Goal: Information Seeking & Learning: Check status

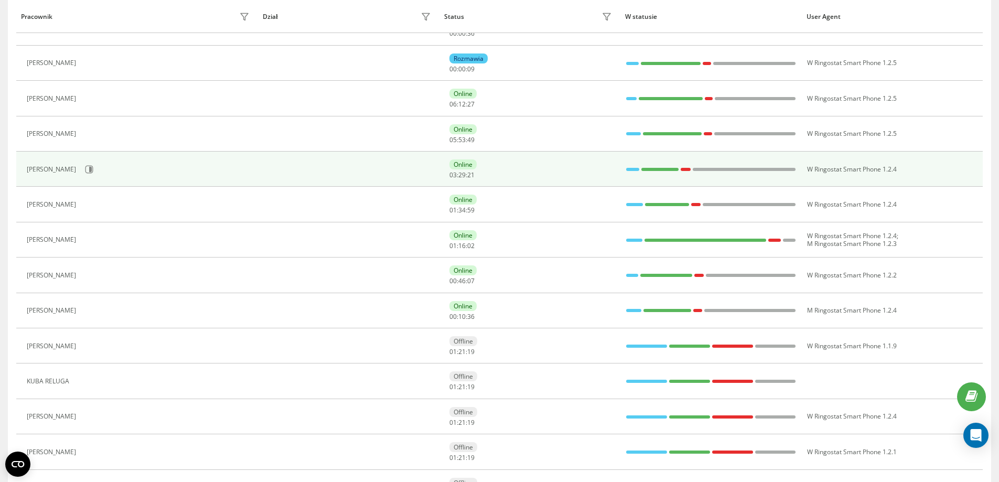
scroll to position [220, 0]
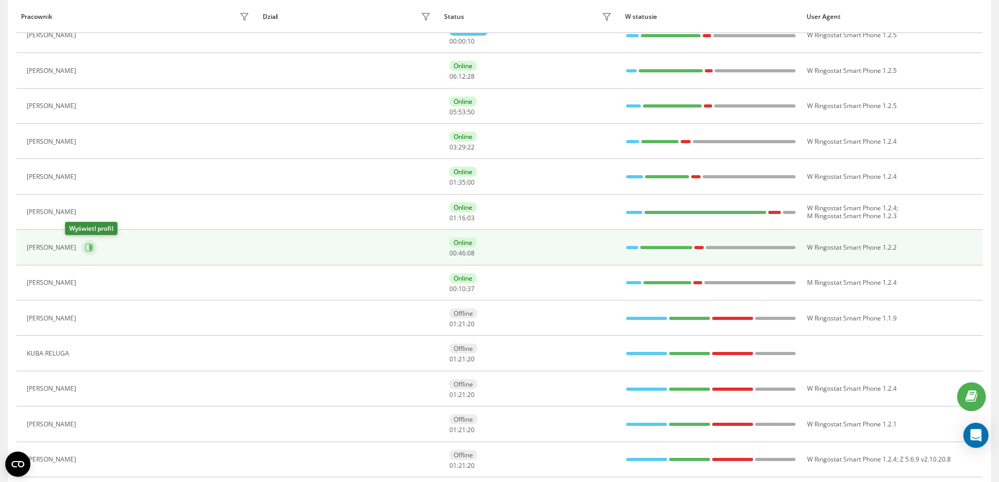
click at [85, 249] on icon at bounding box center [89, 247] width 8 height 8
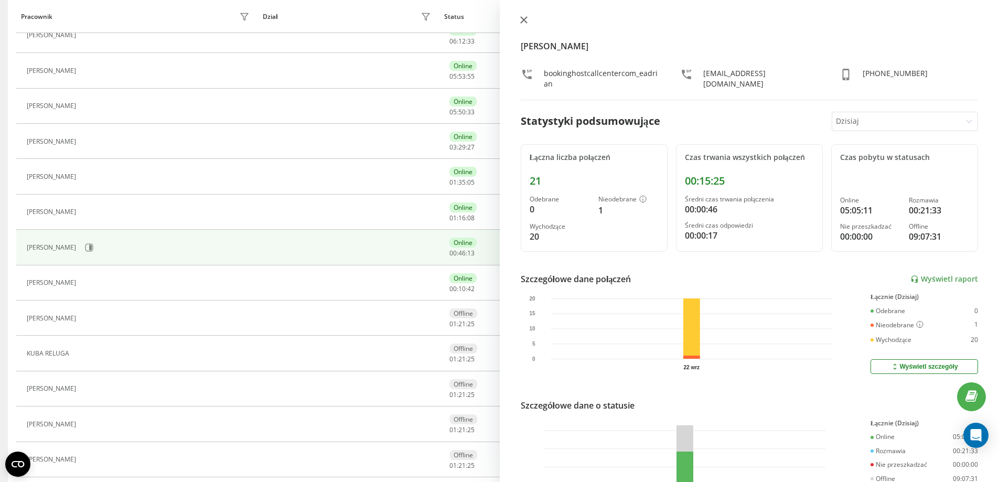
click at [523, 19] on icon at bounding box center [523, 20] width 6 height 6
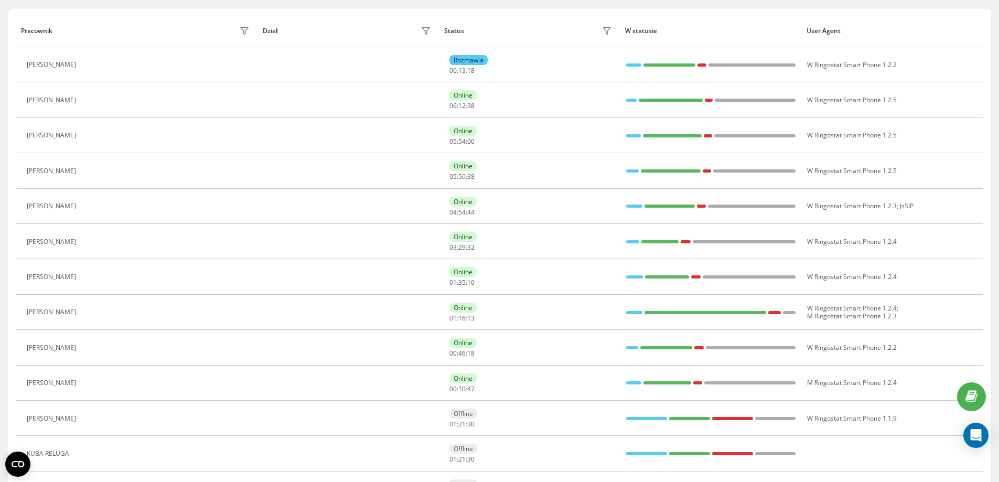
scroll to position [79, 0]
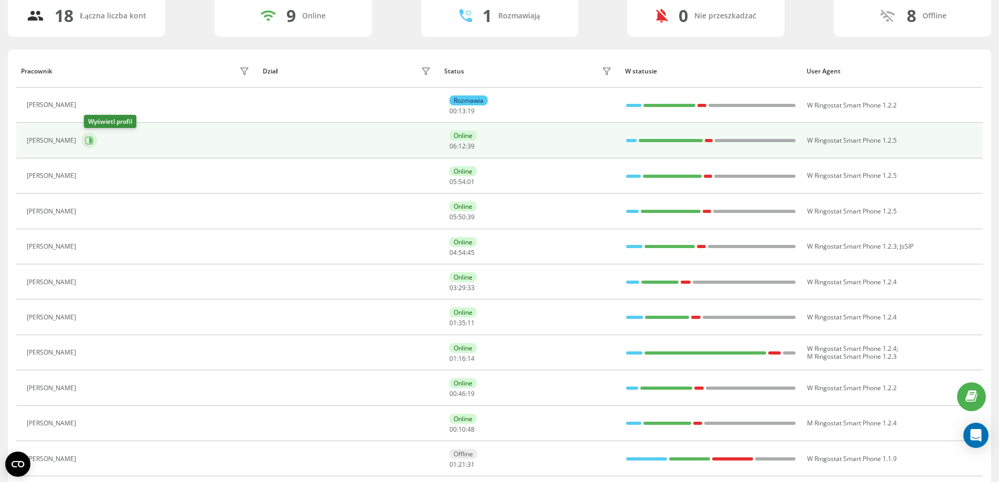
click at [93, 136] on button at bounding box center [89, 141] width 16 height 16
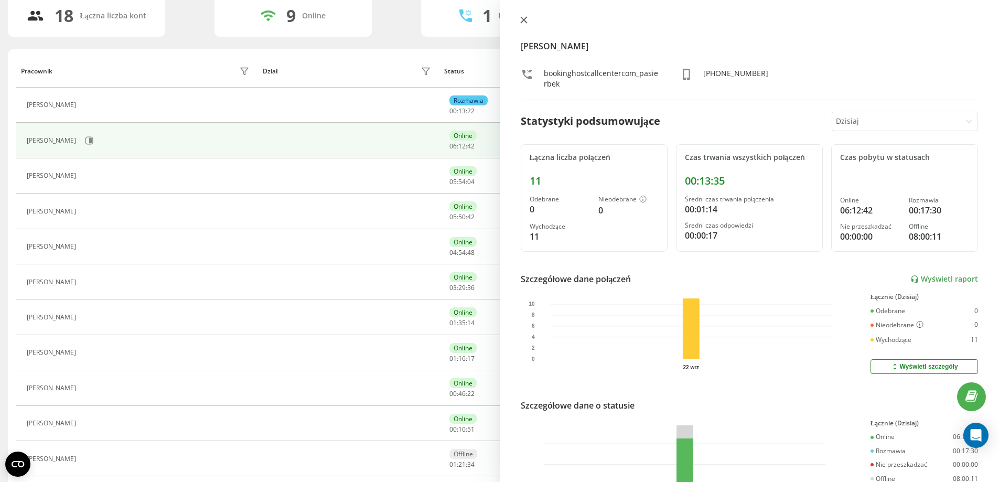
click at [525, 18] on icon at bounding box center [523, 20] width 6 height 6
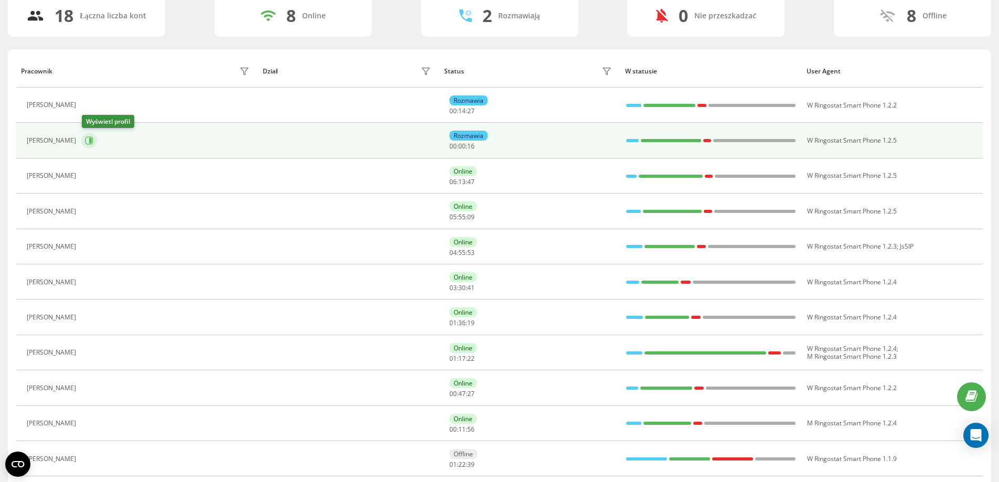
click at [88, 139] on icon at bounding box center [89, 140] width 8 height 8
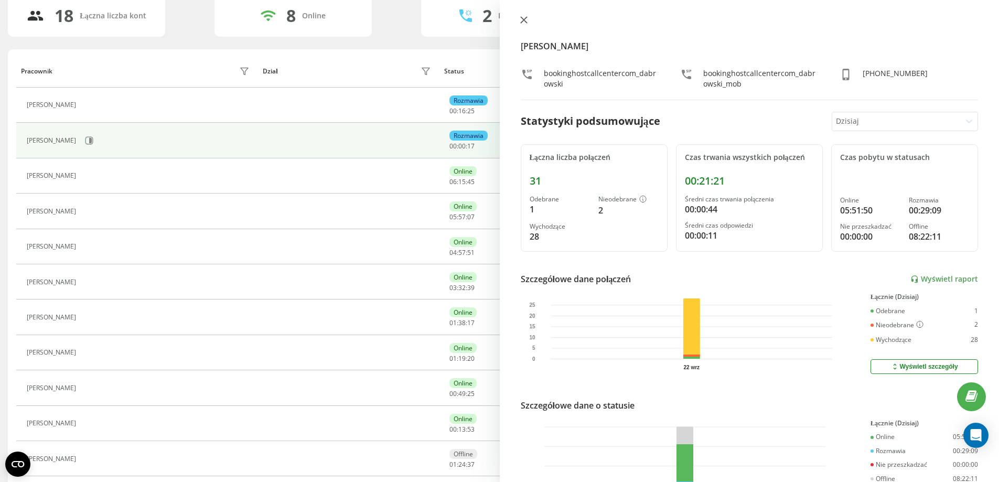
click at [524, 20] on icon at bounding box center [523, 20] width 6 height 6
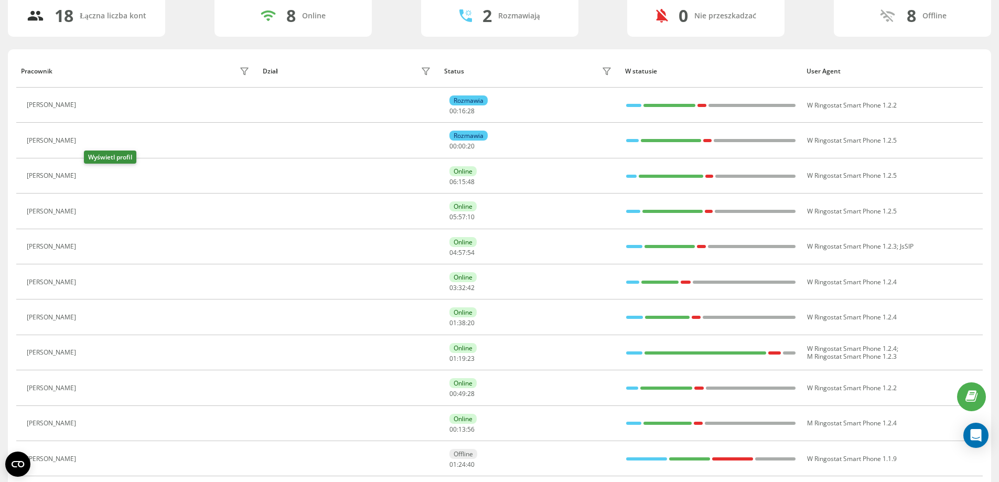
click at [91, 175] on icon at bounding box center [87, 176] width 8 height 8
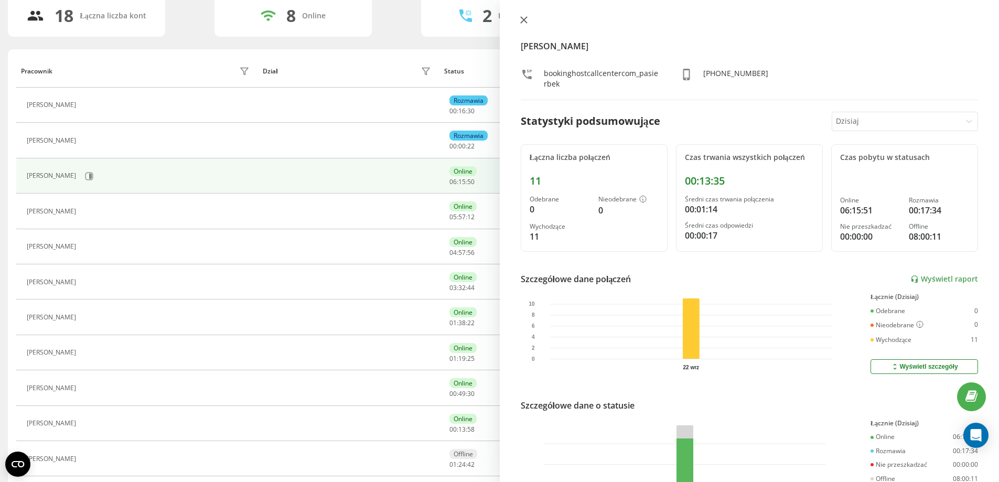
click at [523, 19] on icon at bounding box center [523, 20] width 6 height 6
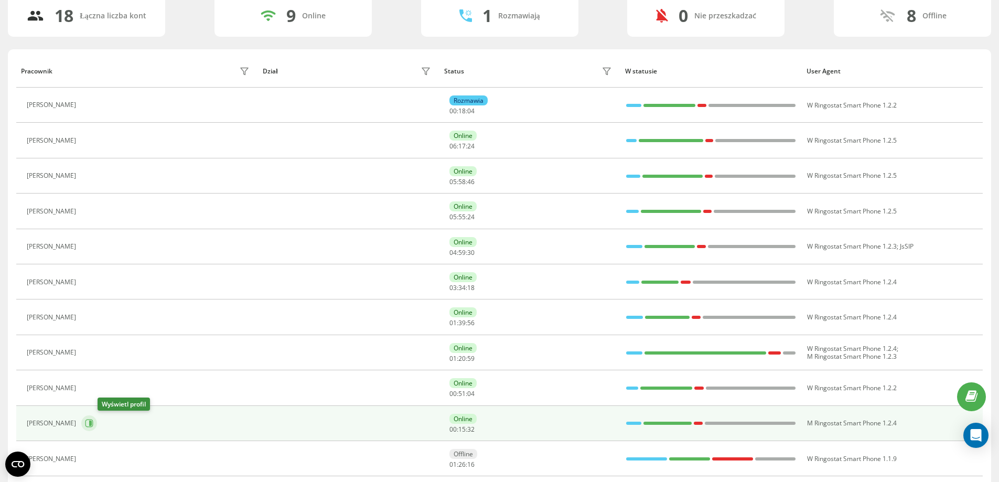
click at [93, 427] on icon at bounding box center [89, 423] width 8 height 8
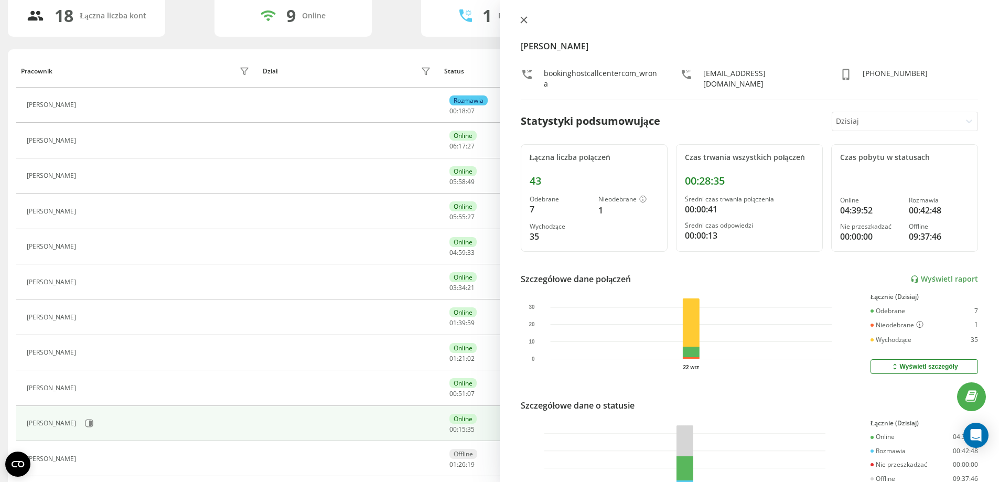
click at [525, 18] on icon at bounding box center [523, 20] width 6 height 6
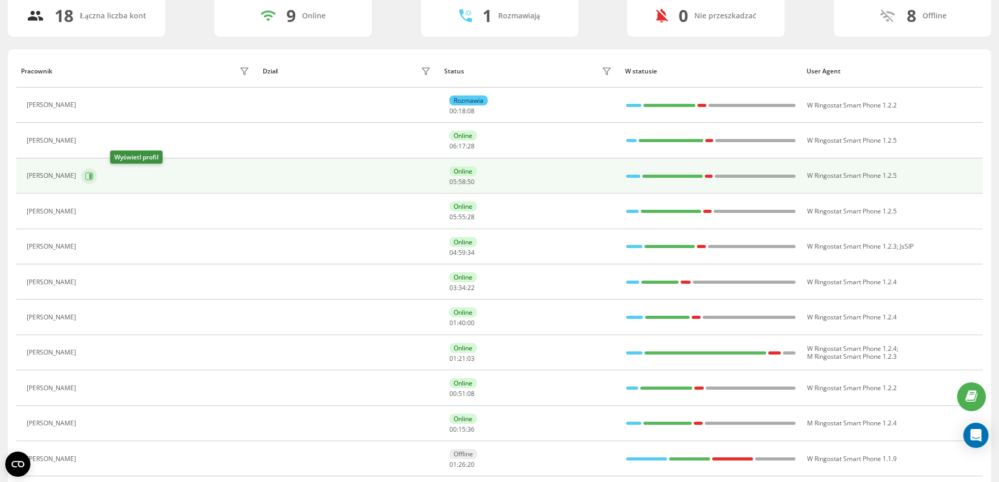
click at [92, 178] on icon at bounding box center [90, 175] width 3 height 5
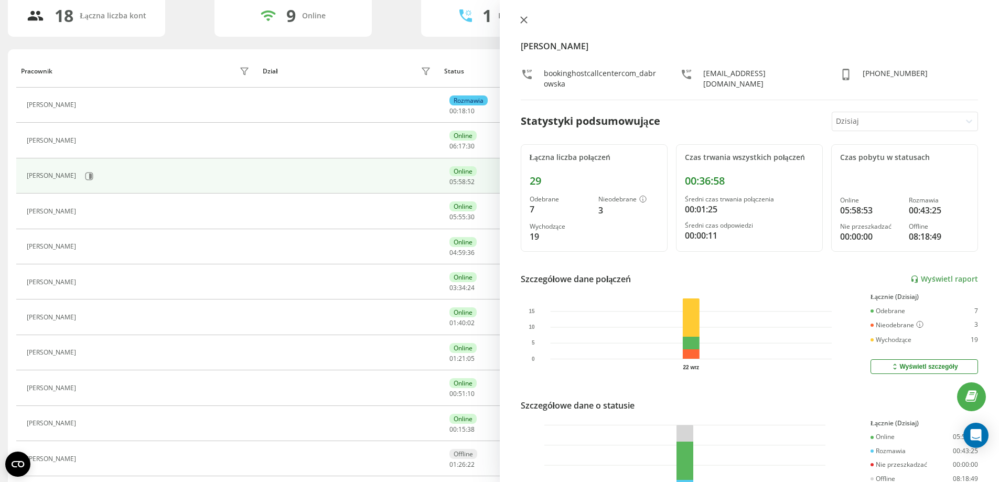
click at [527, 23] on icon at bounding box center [523, 20] width 6 height 6
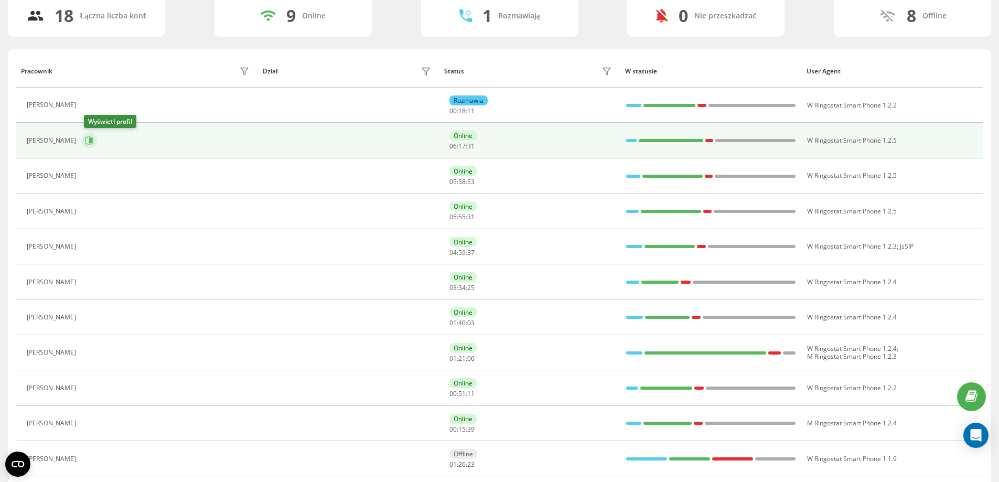
click at [96, 138] on button at bounding box center [89, 141] width 16 height 16
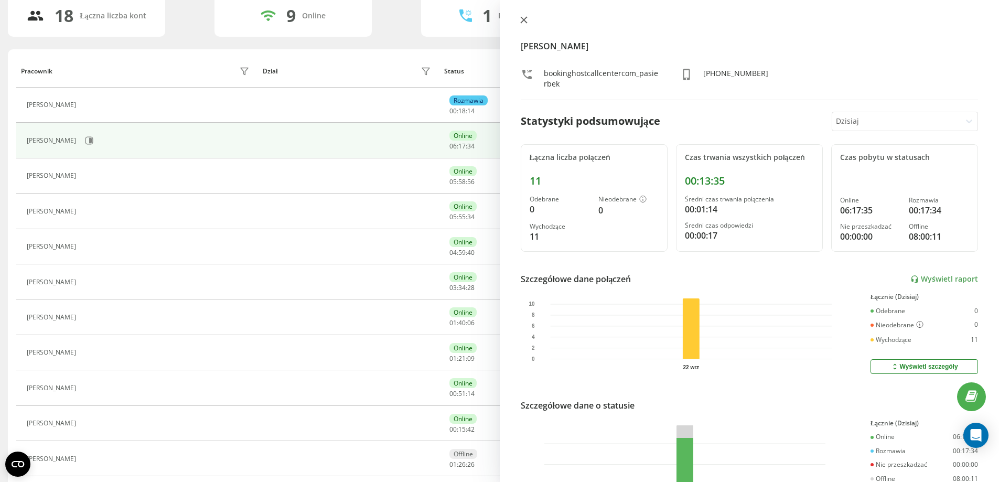
click at [526, 18] on icon at bounding box center [523, 20] width 6 height 6
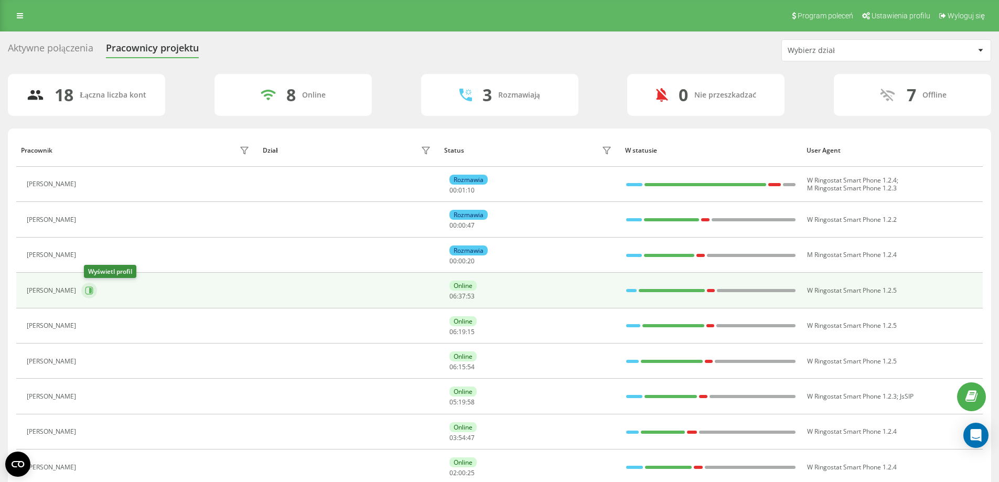
click at [92, 292] on icon at bounding box center [89, 290] width 8 height 8
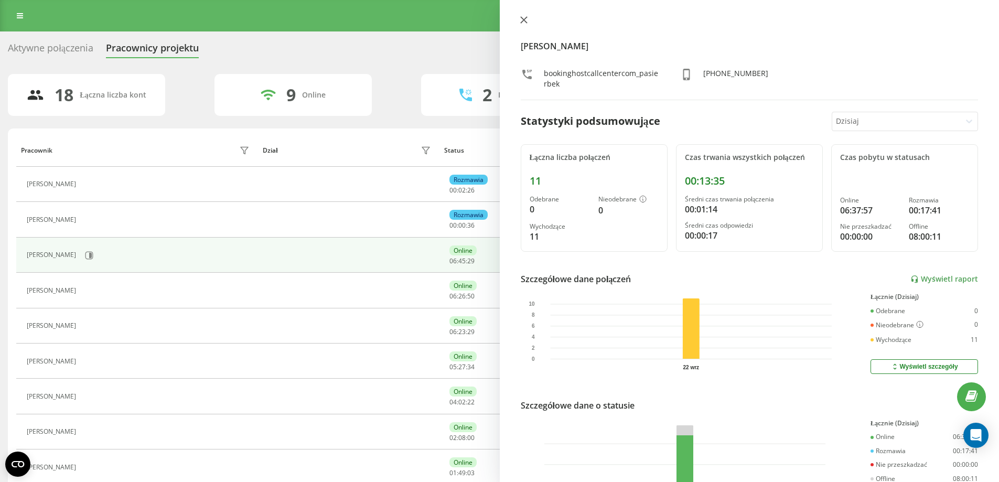
click at [525, 24] on button at bounding box center [524, 21] width 14 height 10
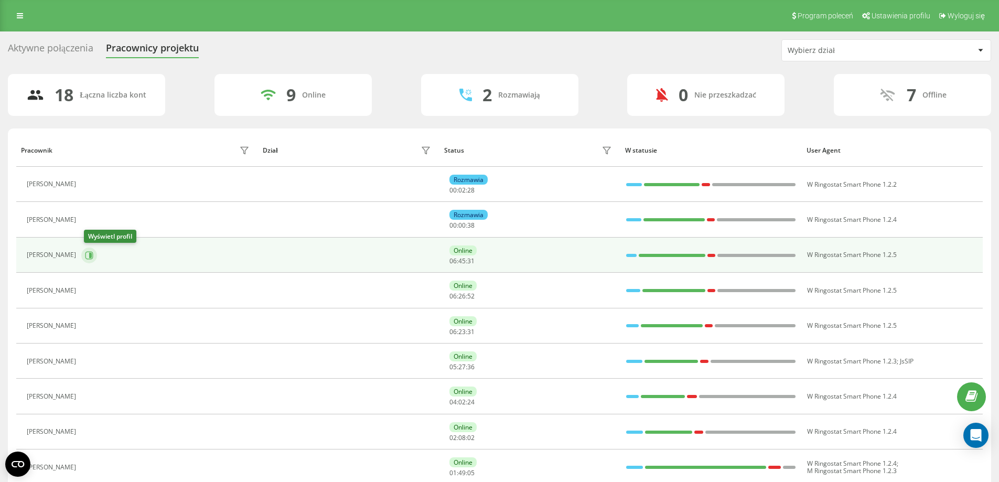
click at [88, 255] on icon at bounding box center [89, 255] width 8 height 8
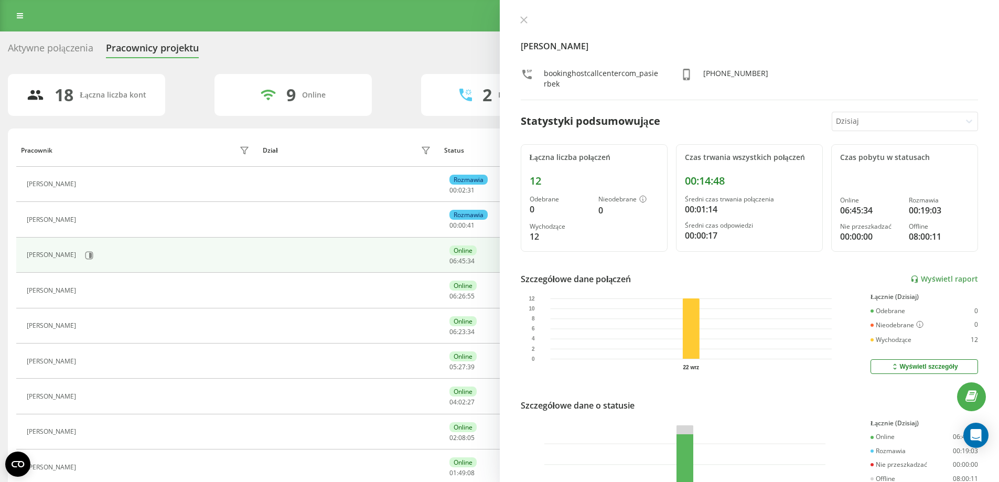
click at [525, 14] on div "[PERSON_NAME] bookinghostcallcentercom_pasierbek [PHONE_NUMBER] Statystyki pods…" at bounding box center [750, 241] width 500 height 482
click at [524, 17] on icon at bounding box center [523, 19] width 7 height 7
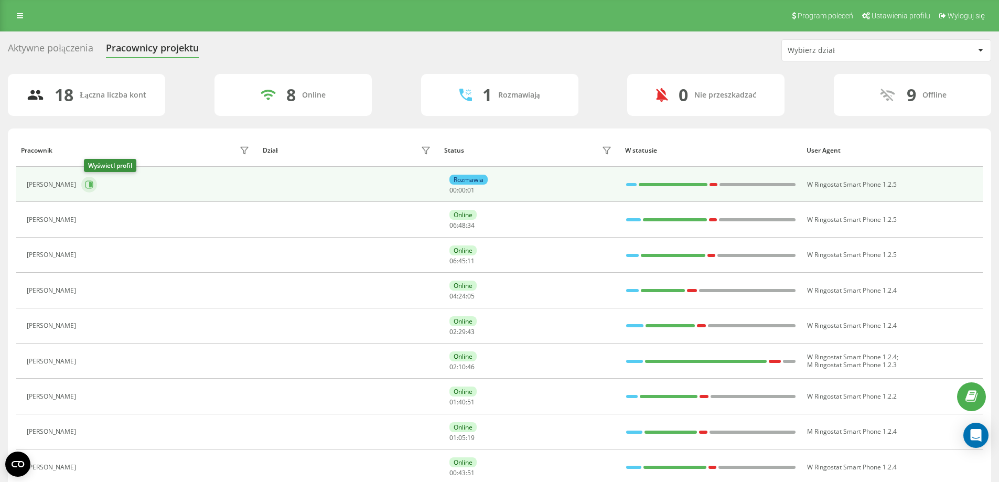
click at [90, 182] on icon at bounding box center [89, 184] width 8 height 8
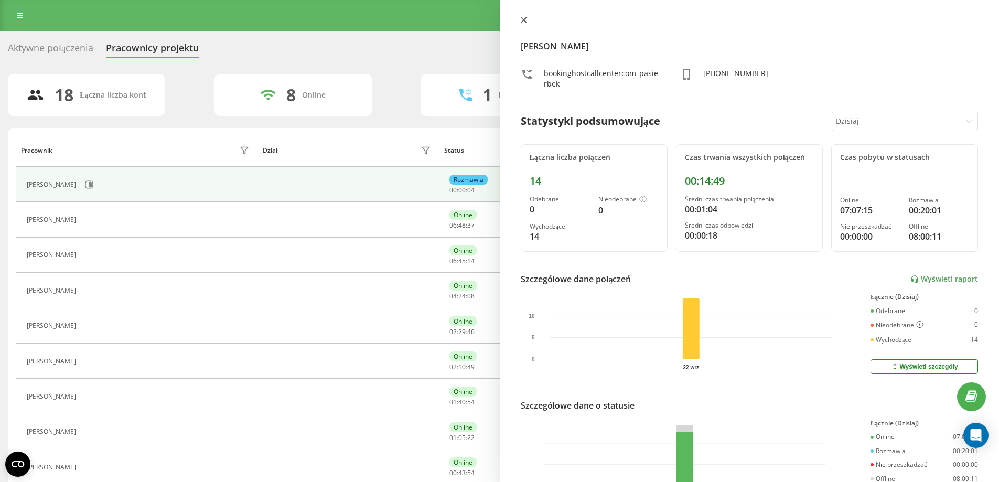
click at [523, 17] on icon at bounding box center [523, 19] width 7 height 7
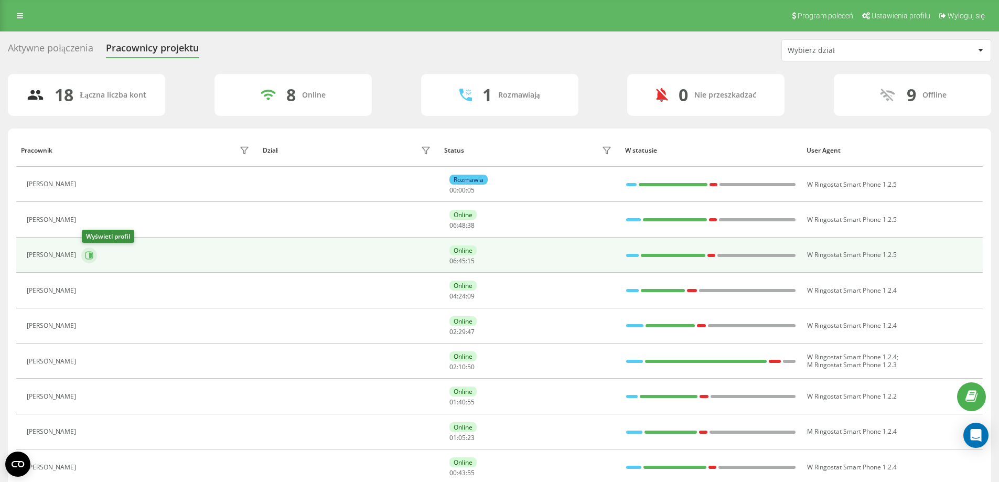
click at [90, 256] on icon at bounding box center [90, 254] width 3 height 5
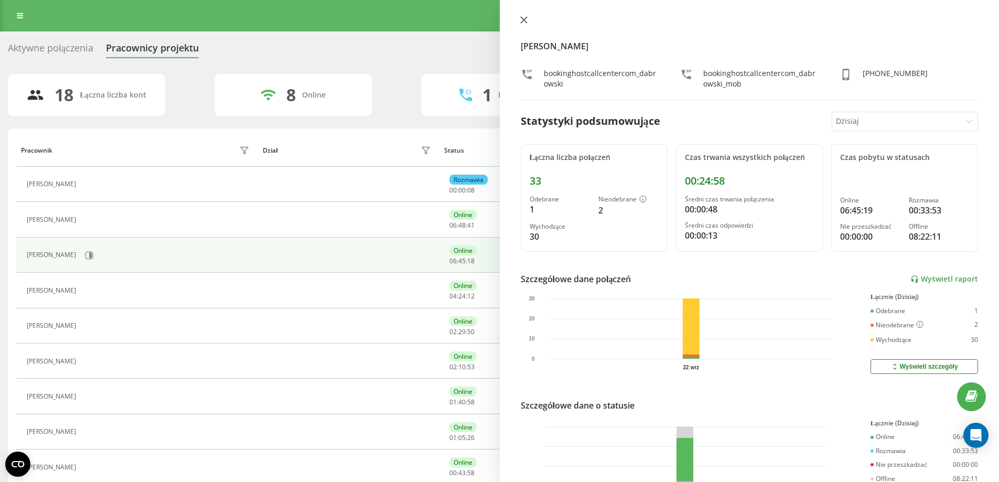
click at [525, 22] on icon at bounding box center [523, 20] width 6 height 6
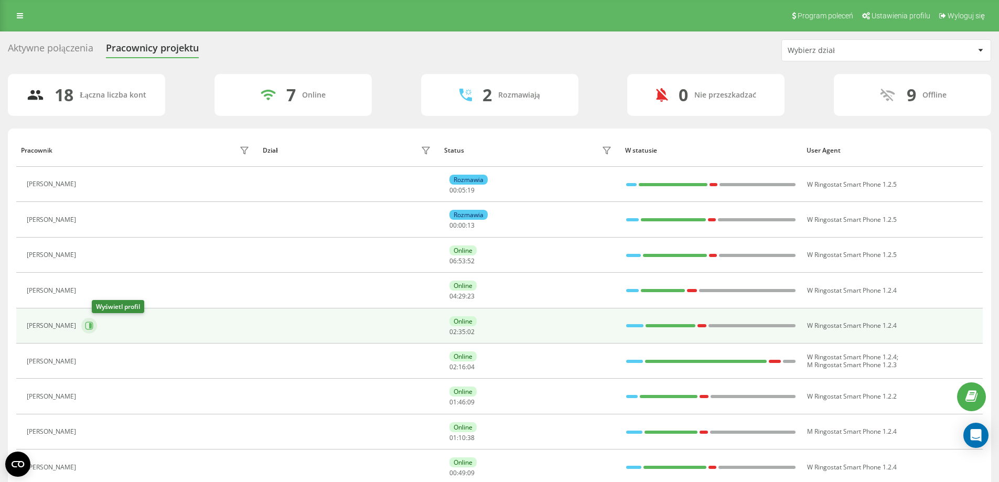
click at [93, 328] on icon at bounding box center [89, 325] width 8 height 8
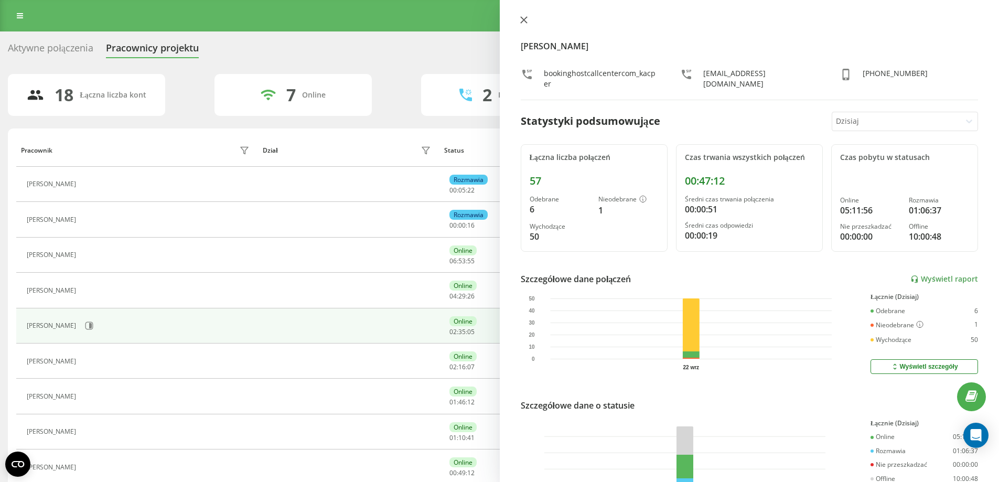
click at [522, 19] on icon at bounding box center [523, 19] width 7 height 7
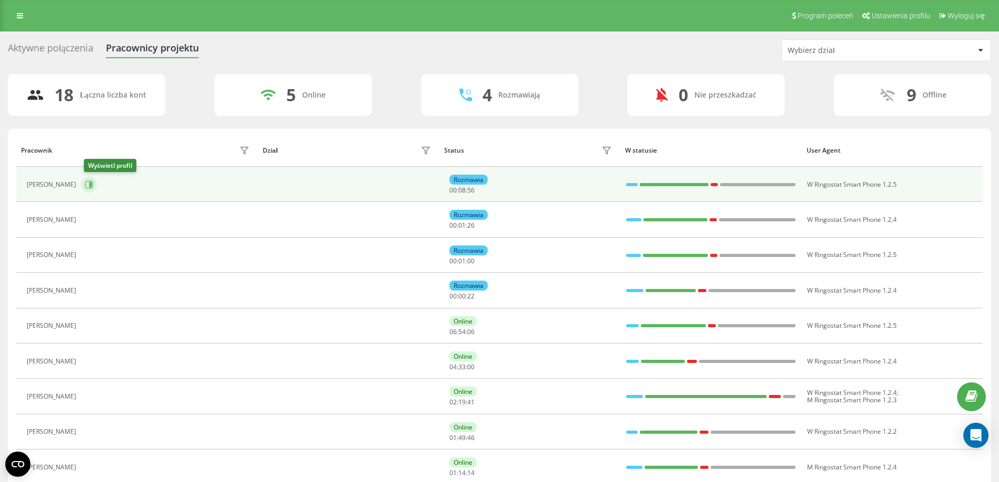
click at [86, 180] on button at bounding box center [89, 185] width 16 height 16
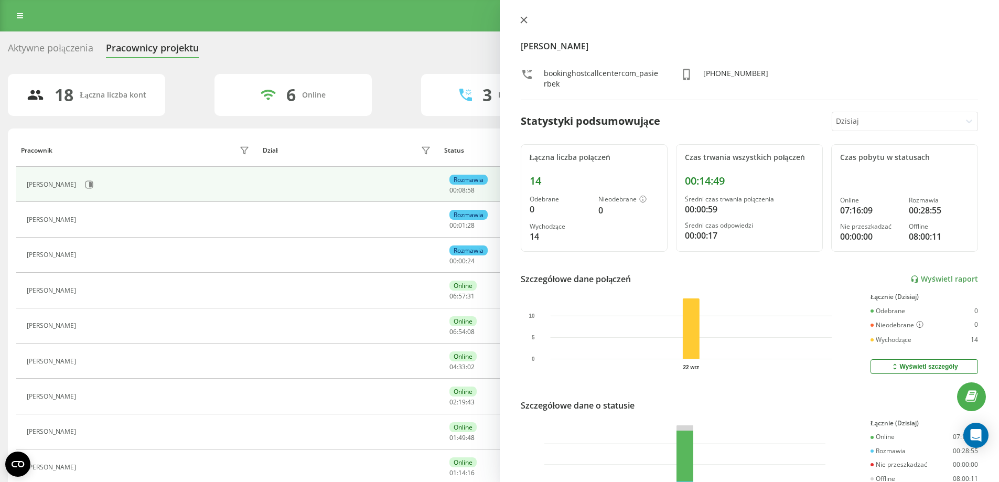
click at [528, 20] on button at bounding box center [524, 21] width 14 height 10
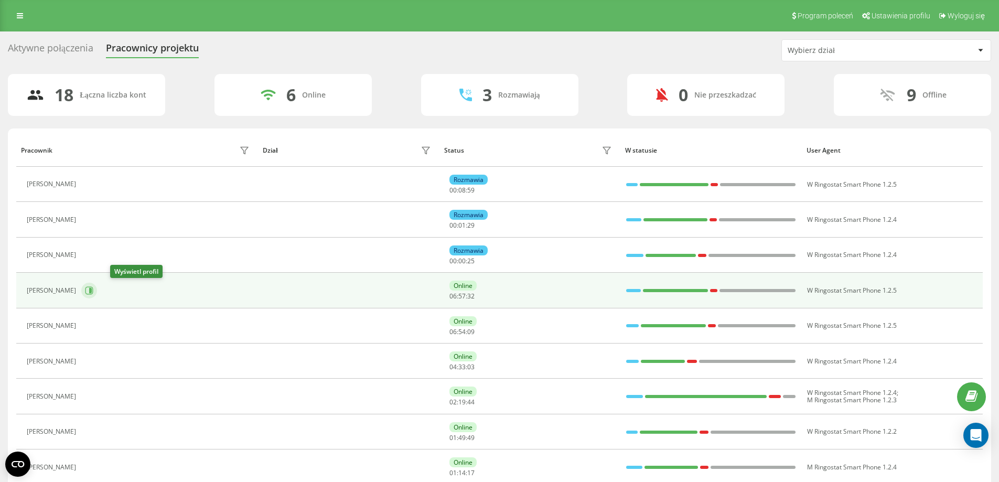
click at [93, 293] on icon at bounding box center [89, 290] width 8 height 8
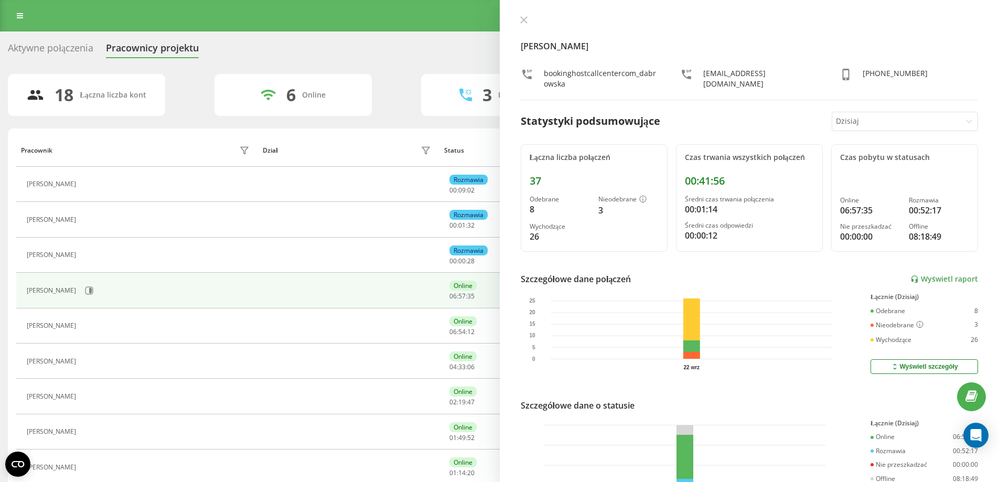
drag, startPoint x: 529, startPoint y: 19, endPoint x: 489, endPoint y: 56, distance: 54.2
click at [529, 19] on button at bounding box center [524, 21] width 14 height 10
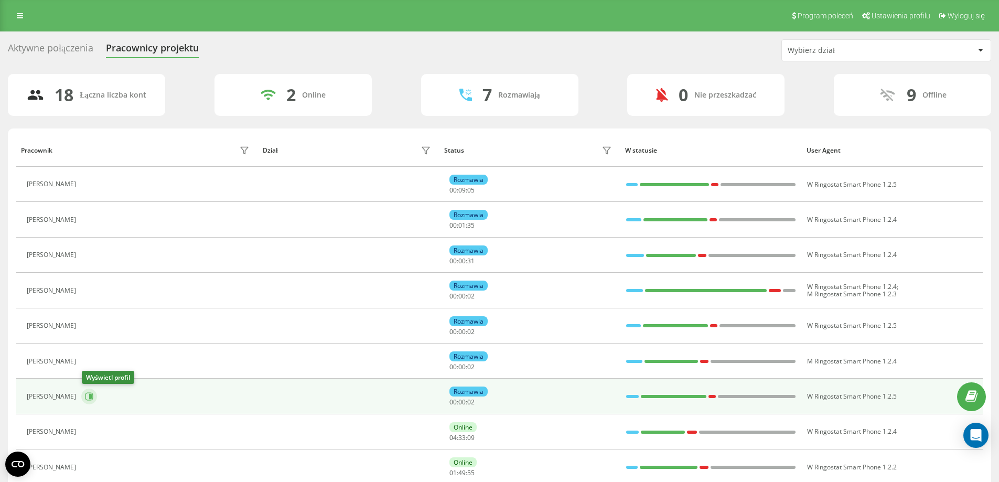
click at [89, 396] on icon at bounding box center [89, 396] width 8 height 8
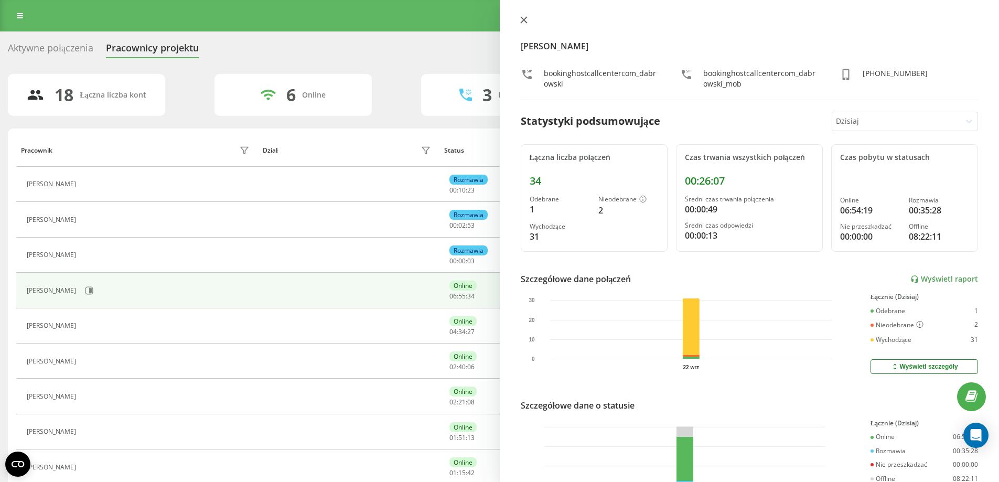
click at [524, 18] on icon at bounding box center [523, 19] width 7 height 7
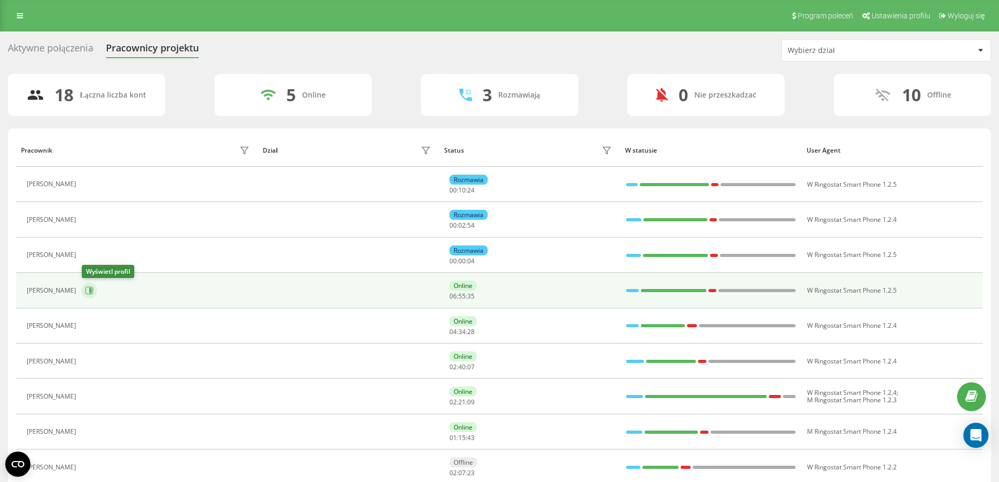
click at [88, 294] on icon at bounding box center [89, 290] width 8 height 8
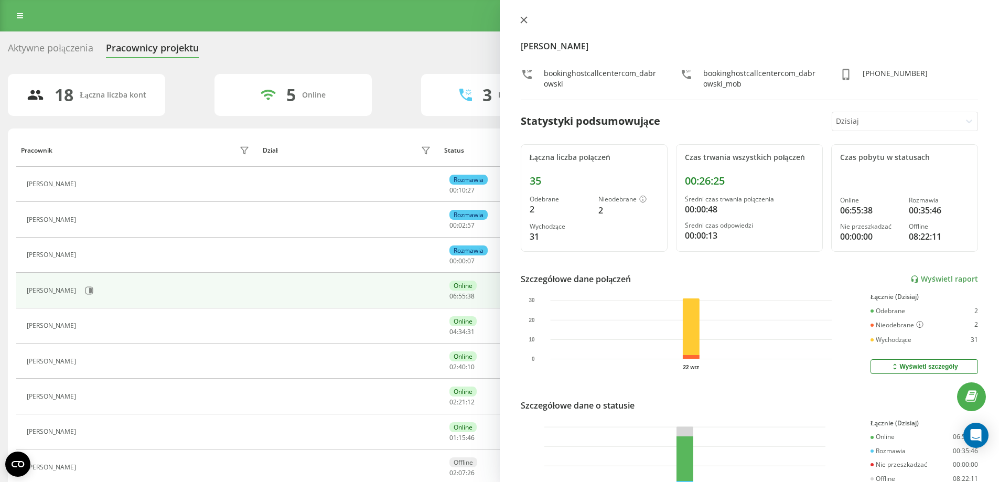
click at [522, 22] on icon at bounding box center [523, 20] width 6 height 6
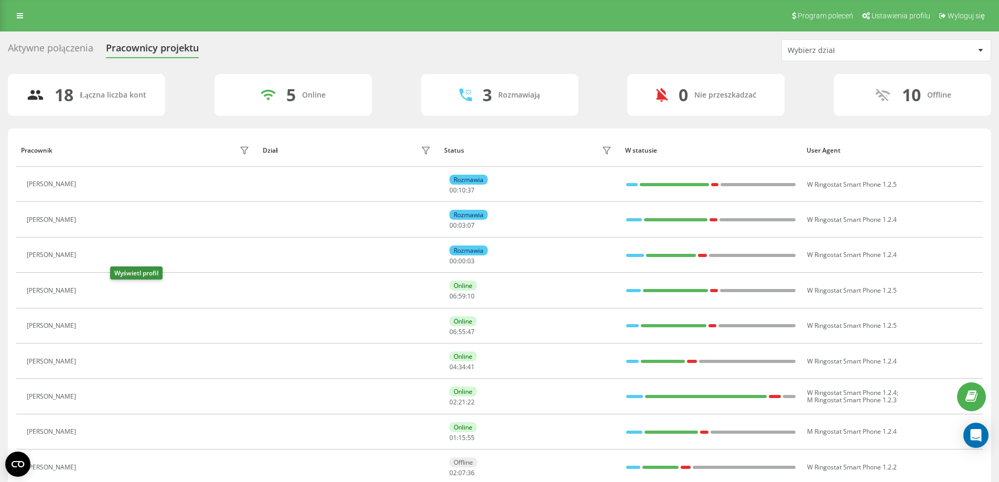
click at [118, 259] on div "[PERSON_NAME]" at bounding box center [140, 255] width 226 height 15
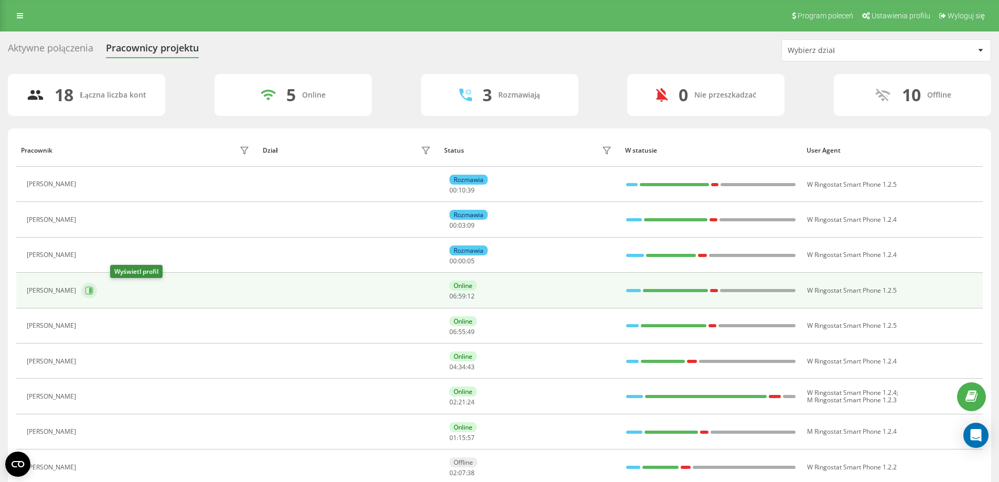
click at [97, 291] on button at bounding box center [89, 291] width 16 height 16
